Goal: Information Seeking & Learning: Find specific fact

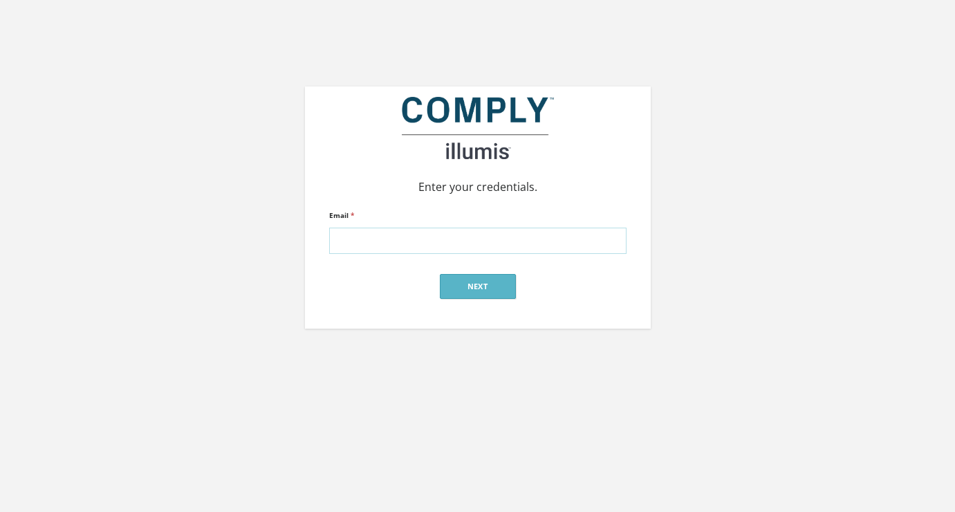
type input "alex@silverstreetstrategies.com"
click input "submit" at bounding box center [0, 0] width 0 height 0
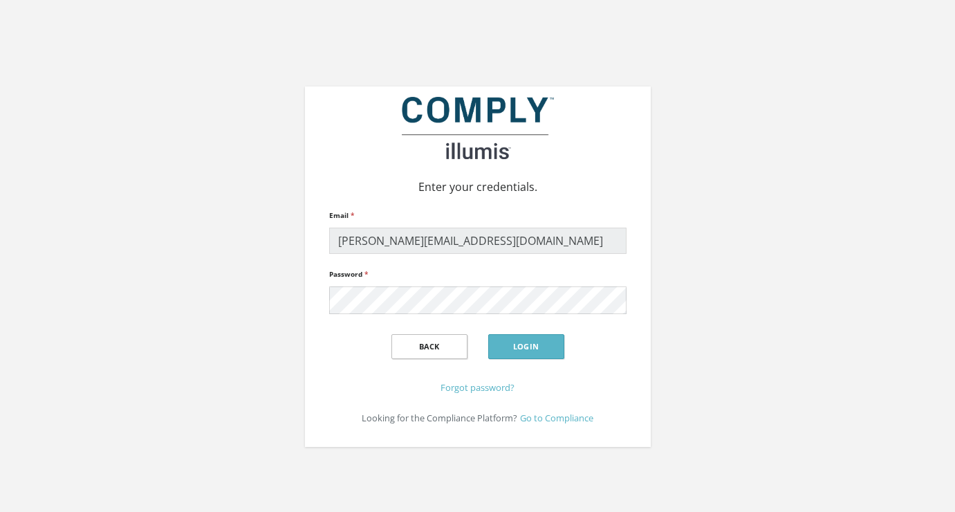
click input "submit" at bounding box center [0, 0] width 0 height 0
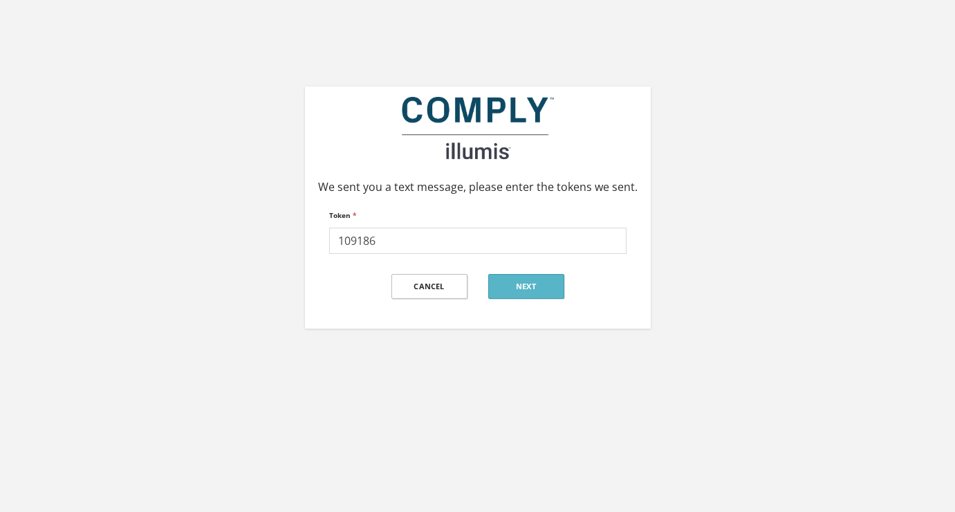
type input "109186"
click input "submit" at bounding box center [0, 0] width 0 height 0
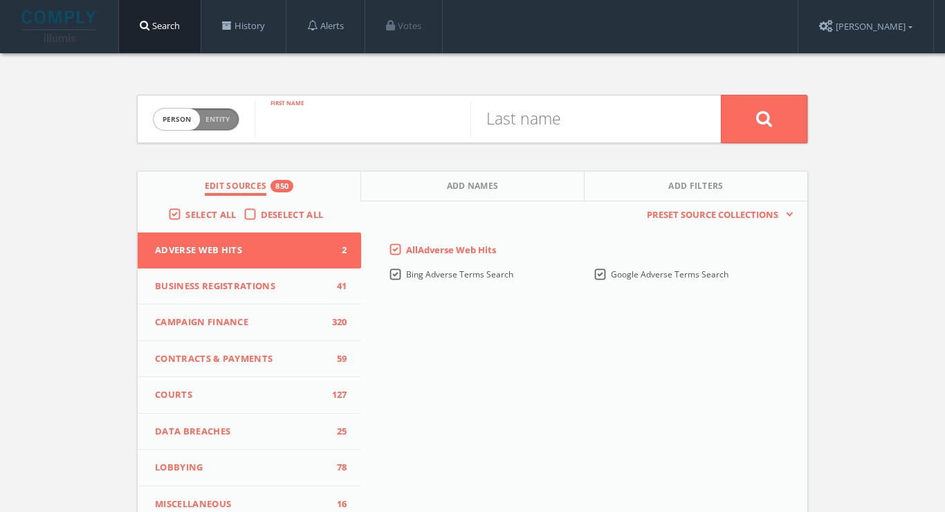
click at [420, 111] on input "text" at bounding box center [362, 119] width 216 height 36
type input "[PERSON_NAME]"
drag, startPoint x: 420, startPoint y: 111, endPoint x: 384, endPoint y: 187, distance: 84.1
click at [384, 187] on button "Add Names" at bounding box center [472, 186] width 223 height 30
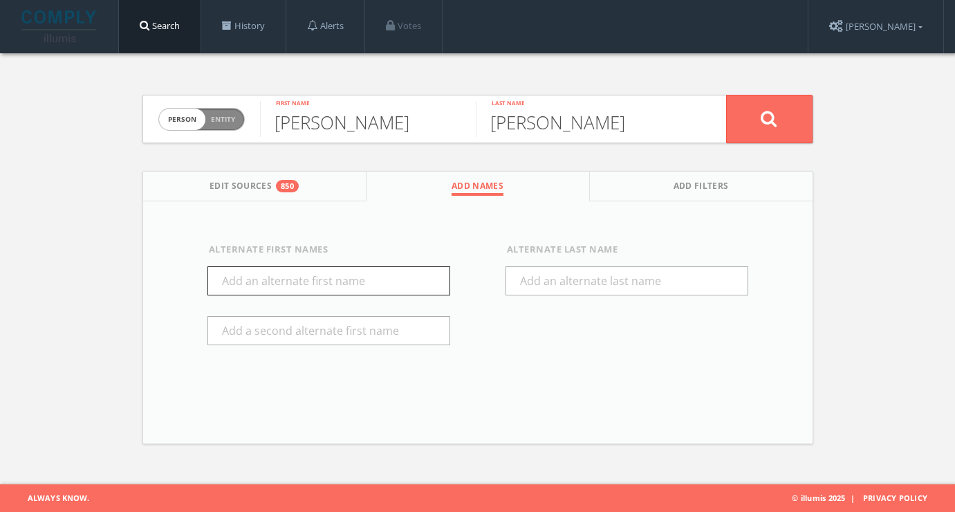
click at [344, 281] on input "text" at bounding box center [328, 280] width 243 height 29
type input "[PERSON_NAME]"
click at [755, 123] on button at bounding box center [769, 119] width 86 height 48
